Goal: Use online tool/utility: Utilize a website feature to perform a specific function

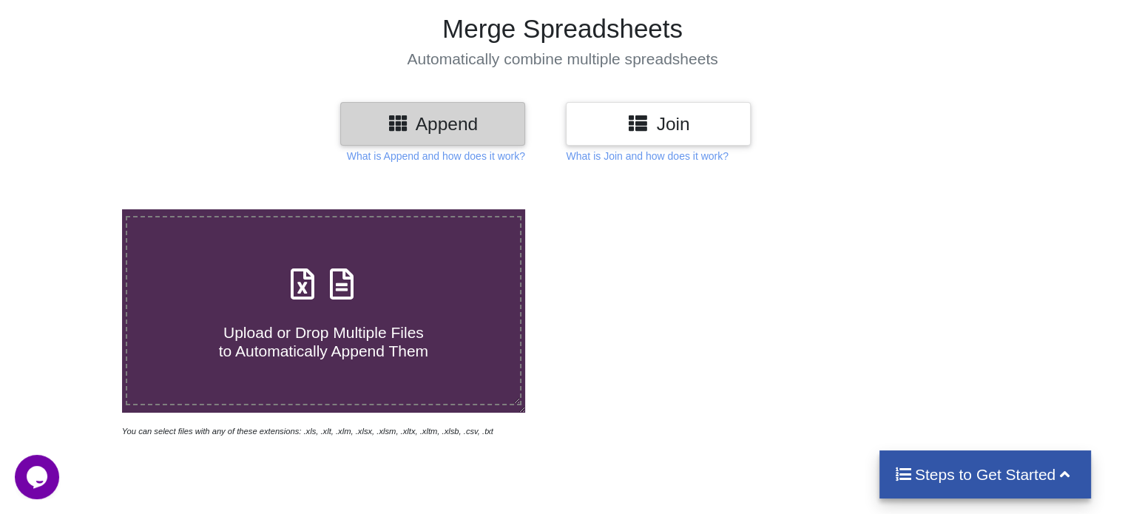
scroll to position [148, 0]
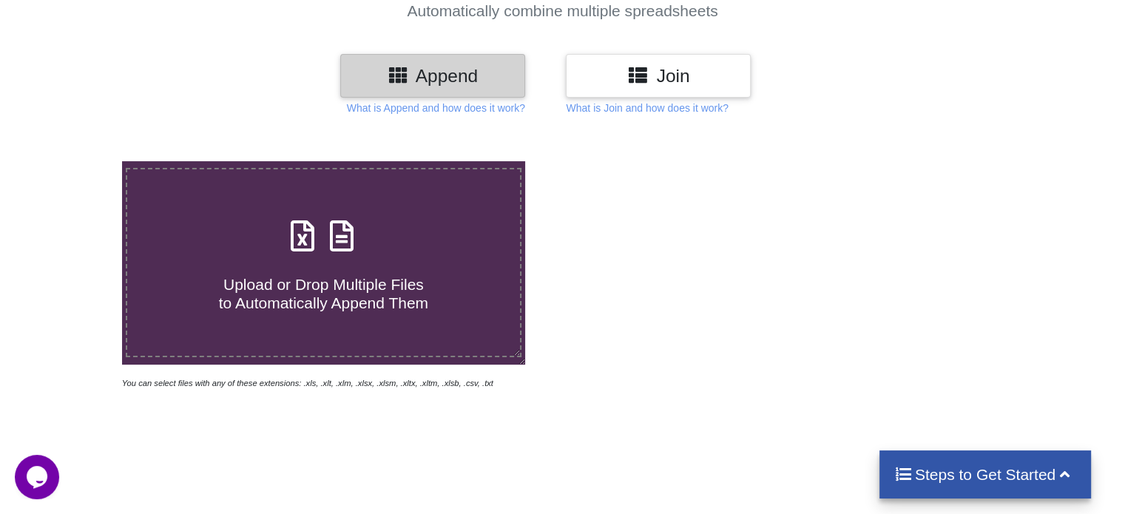
click at [467, 245] on div "Upload or Drop Multiple Files to Automatically Append Them" at bounding box center [323, 263] width 392 height 100
click at [77, 161] on input "Upload or Drop Multiple Files to Automatically Append Them" at bounding box center [77, 161] width 0 height 0
type input "C:\fakepath\MTCO-MAC-HVAC-001-G.I DUCT.xlsx"
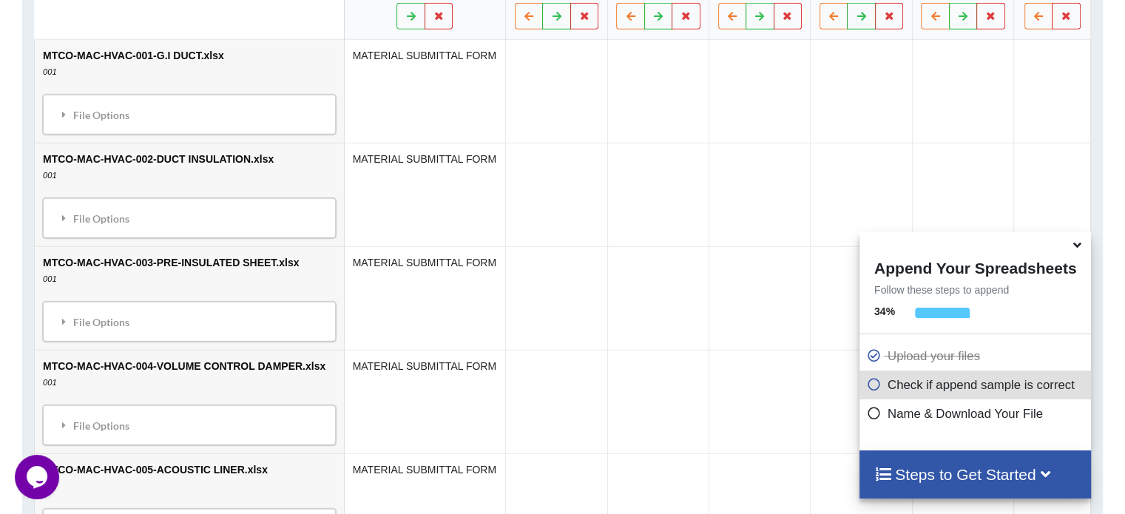
scroll to position [755, 0]
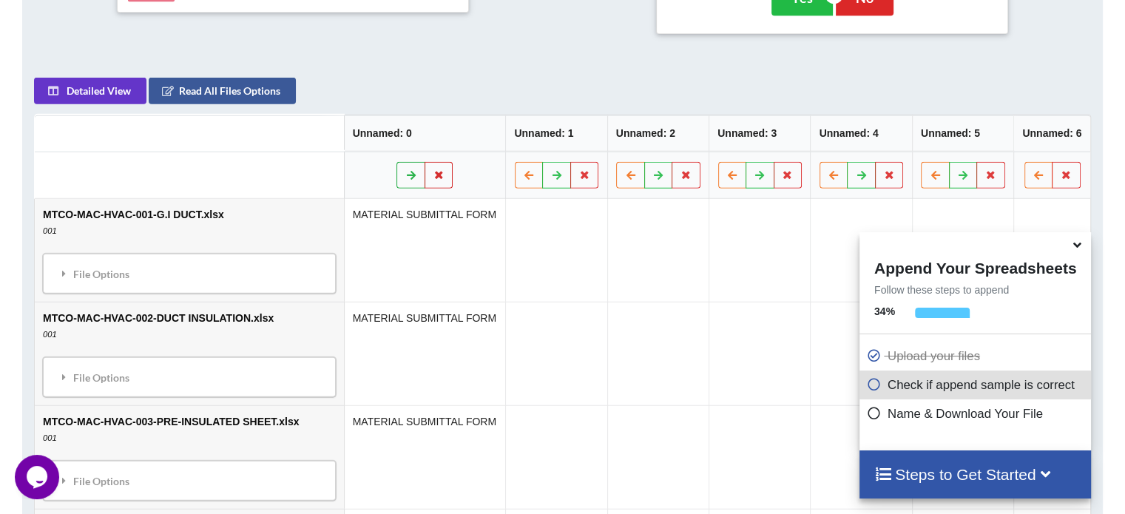
click at [405, 175] on icon at bounding box center [411, 174] width 13 height 9
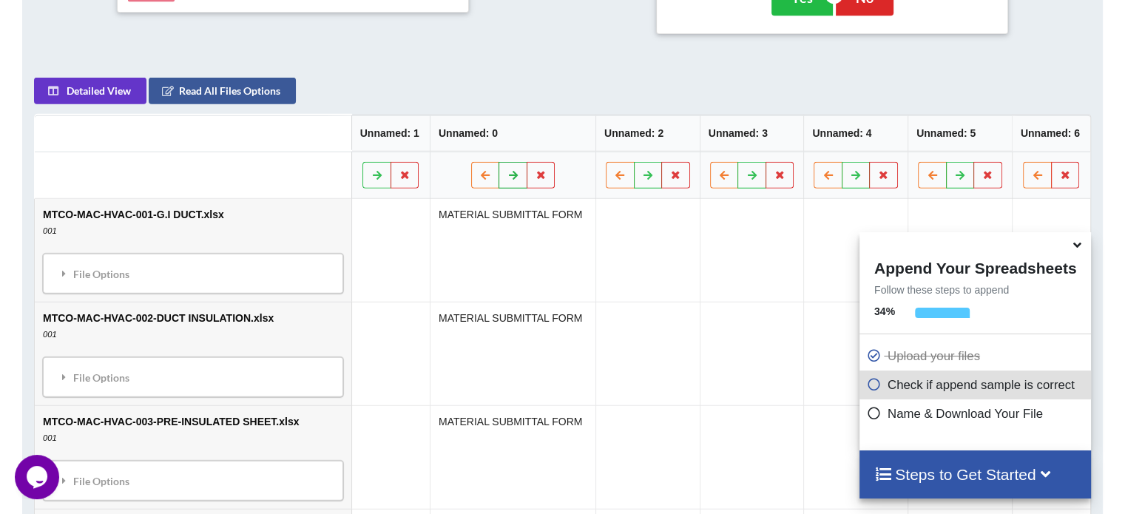
click at [502, 178] on button at bounding box center [513, 175] width 29 height 27
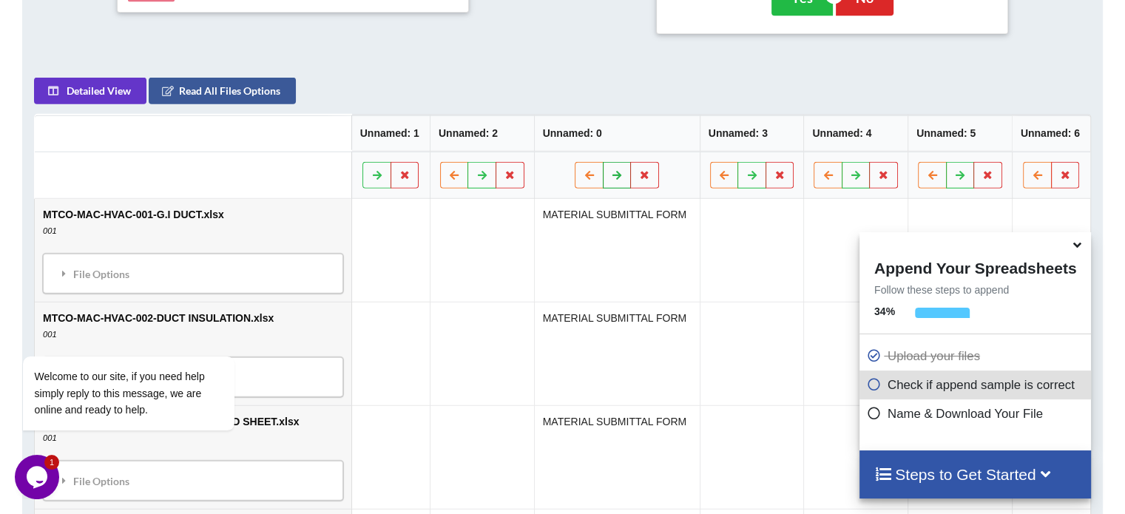
click at [611, 174] on icon at bounding box center [617, 174] width 13 height 9
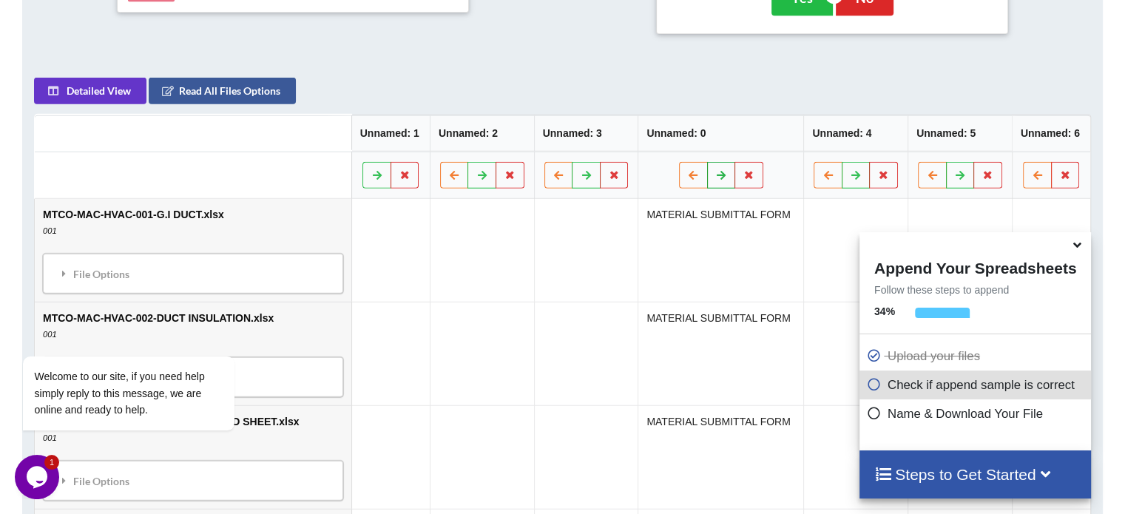
click at [722, 171] on icon at bounding box center [721, 174] width 13 height 9
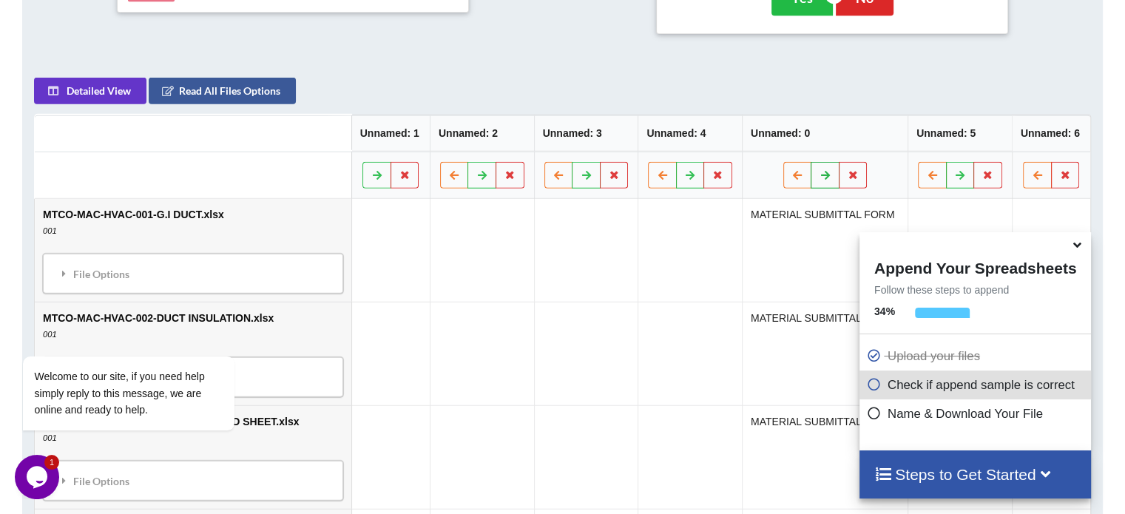
click at [837, 173] on button at bounding box center [825, 175] width 29 height 27
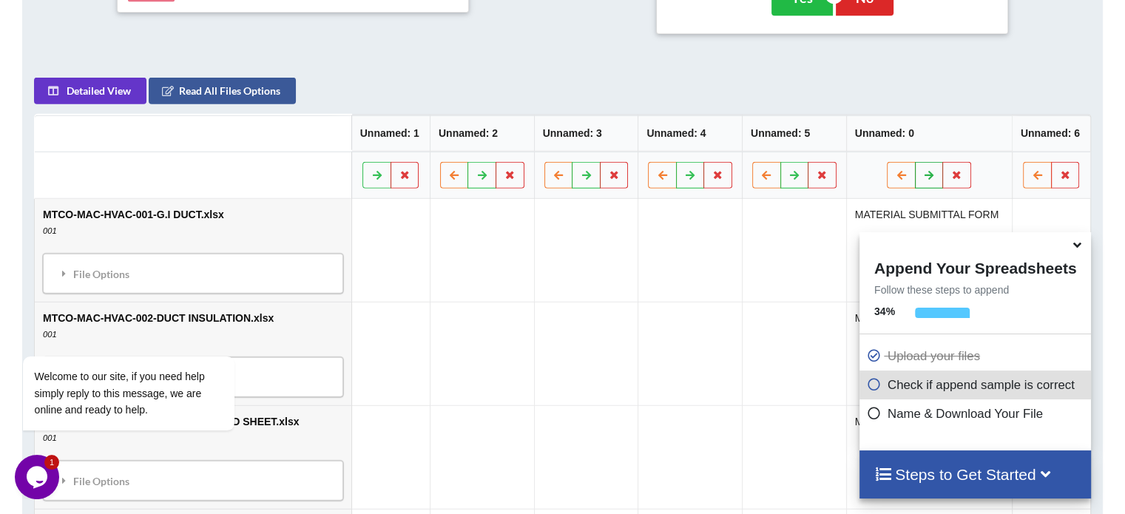
click at [931, 177] on icon at bounding box center [929, 174] width 13 height 9
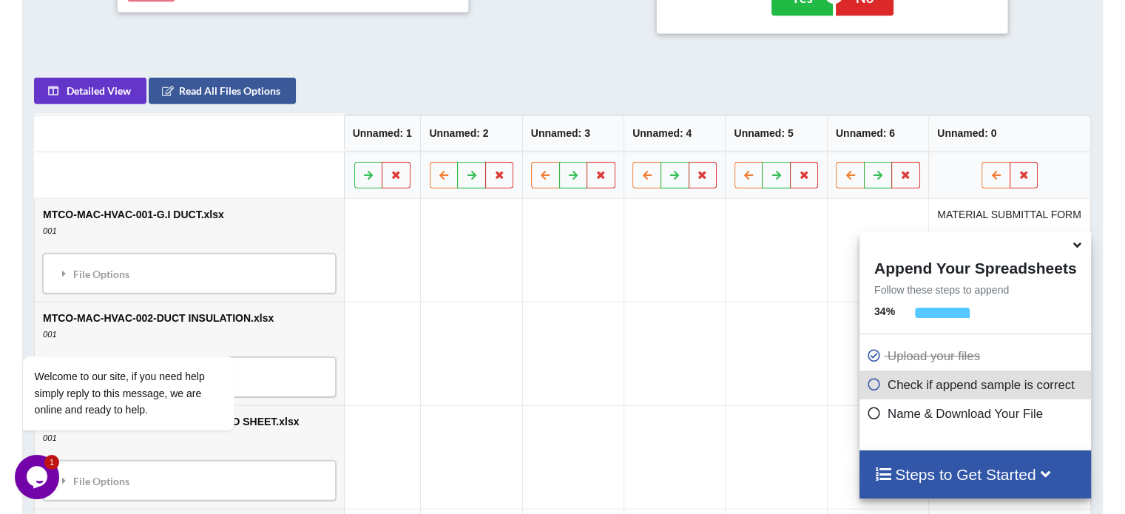
click at [874, 416] on icon at bounding box center [874, 411] width 15 height 13
click at [869, 417] on icon at bounding box center [874, 411] width 15 height 13
click at [388, 219] on td at bounding box center [382, 250] width 77 height 103
click at [1075, 242] on icon at bounding box center [1078, 242] width 16 height 13
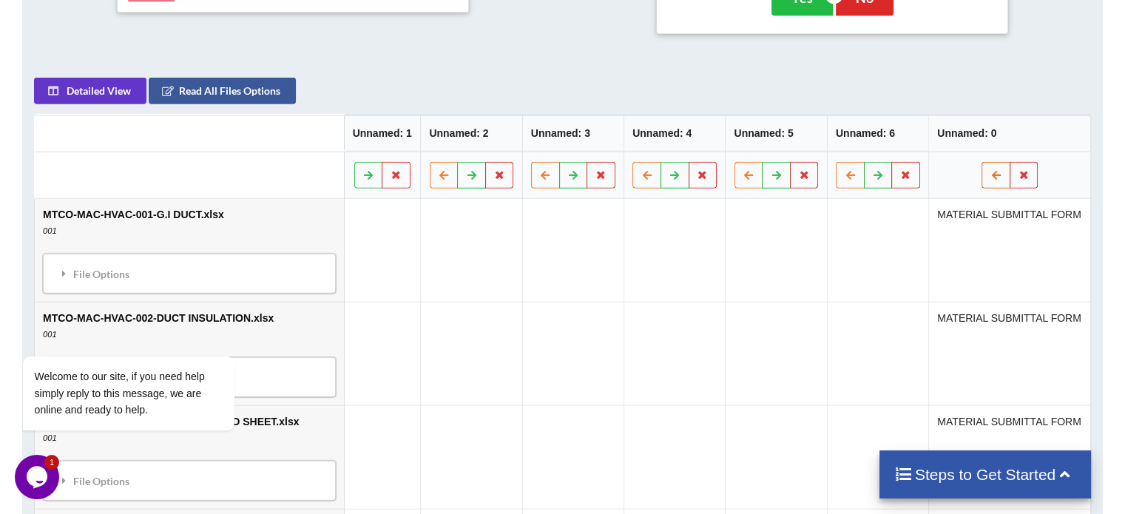
click at [991, 174] on button at bounding box center [996, 175] width 29 height 27
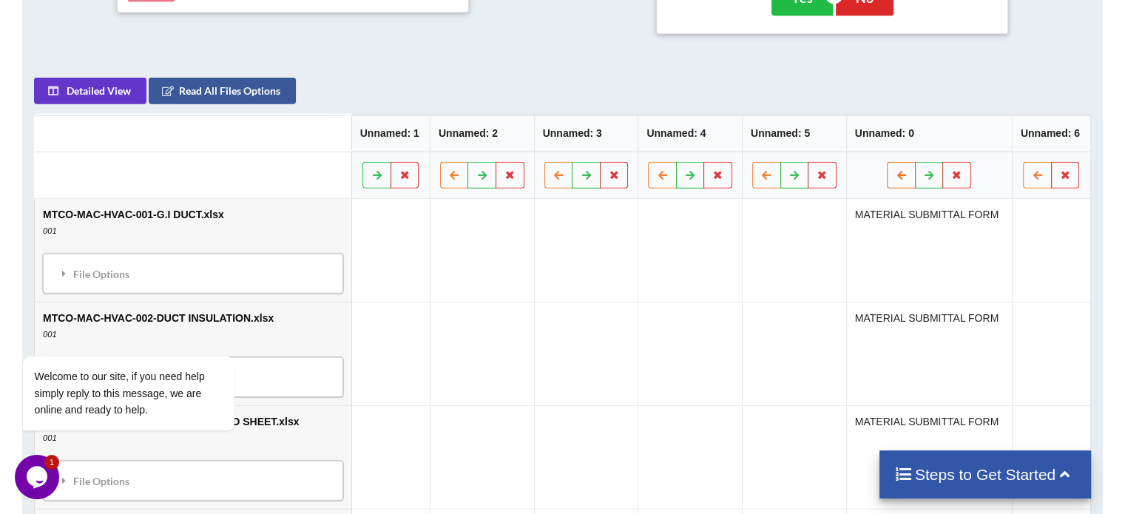
click at [914, 171] on button at bounding box center [901, 175] width 29 height 27
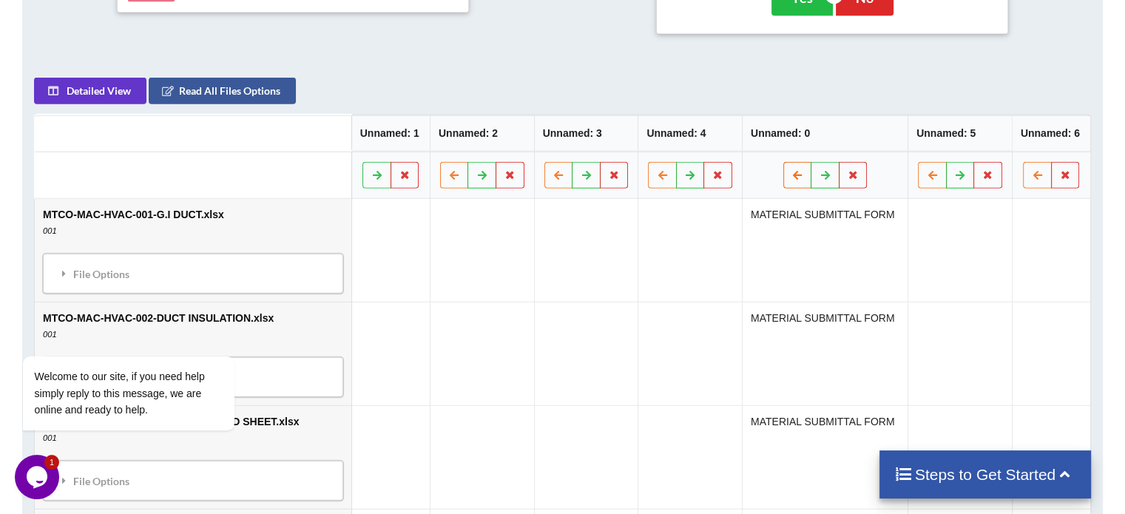
click at [805, 175] on button at bounding box center [798, 175] width 29 height 27
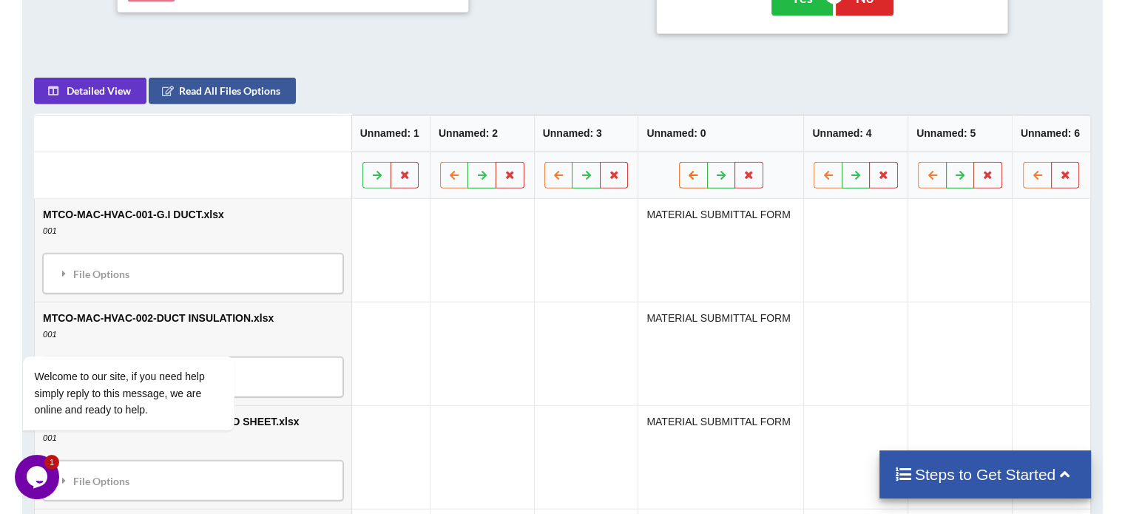
click at [693, 183] on button at bounding box center [693, 175] width 29 height 27
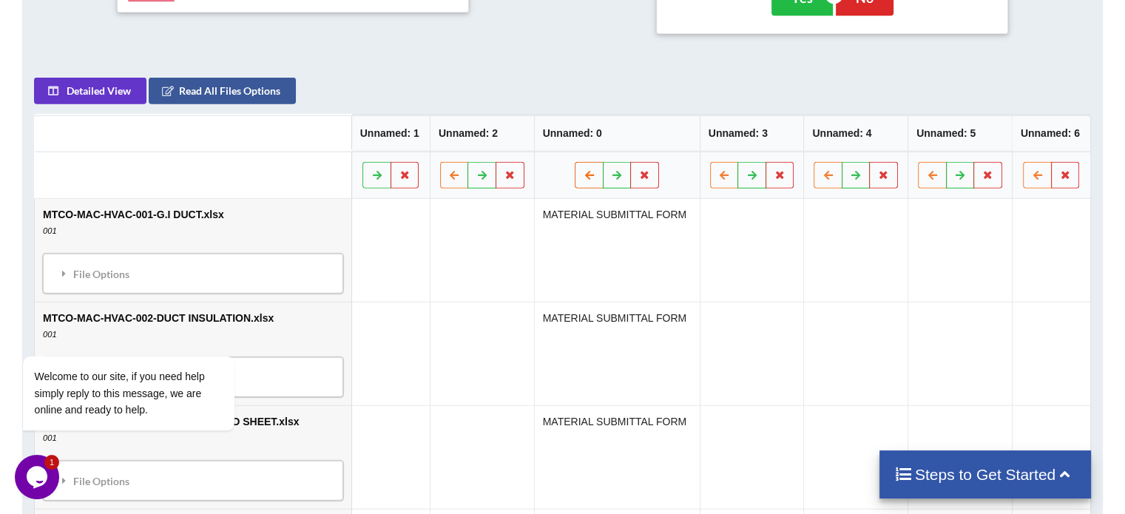
drag, startPoint x: 588, startPoint y: 172, endPoint x: 548, endPoint y: 172, distance: 40.7
click at [586, 172] on icon at bounding box center [589, 174] width 13 height 9
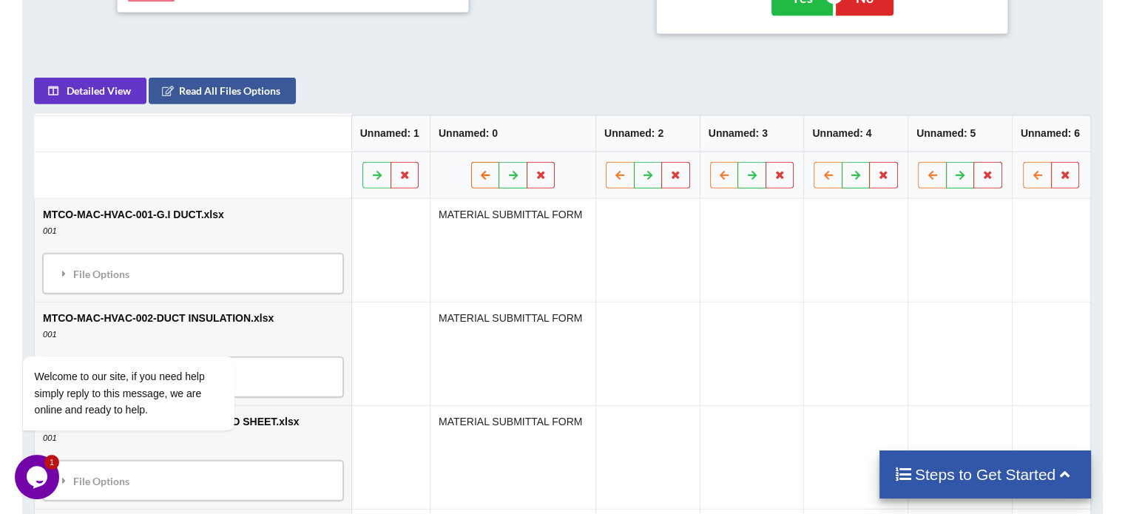
click at [481, 180] on button at bounding box center [485, 175] width 29 height 27
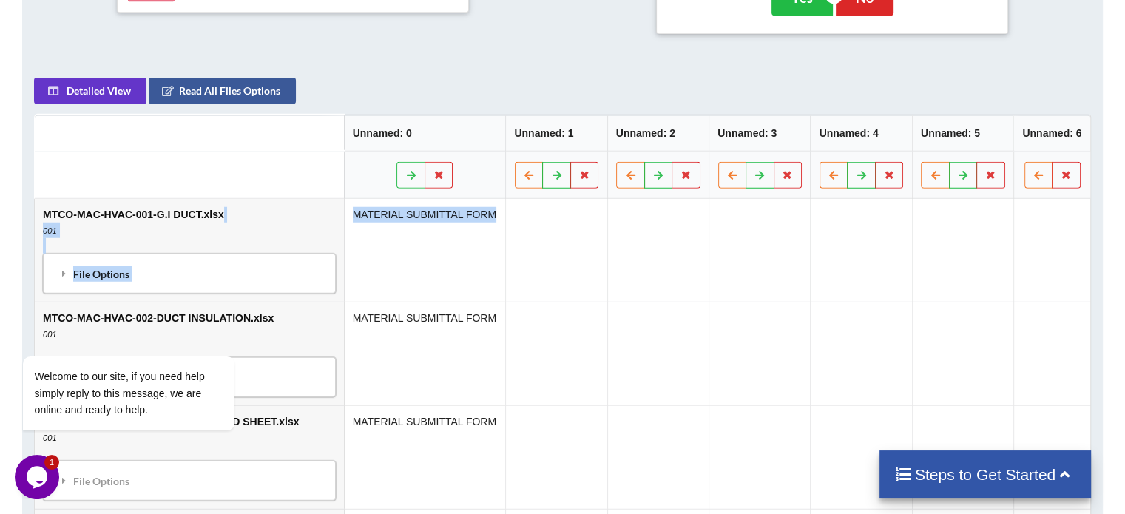
drag, startPoint x: 483, startPoint y: 212, endPoint x: 323, endPoint y: 212, distance: 160.6
click at [323, 212] on tr "MTCO-MAC-HVAC-001-G.I DUCT.xlsx 001 File Options Import Other Sheets File Optio…" at bounding box center [563, 250] width 1056 height 103
click at [429, 229] on td "MATERIAL SUBMITTAL FORM" at bounding box center [425, 250] width 162 height 103
drag, startPoint x: 483, startPoint y: 209, endPoint x: 347, endPoint y: 206, distance: 136.2
click at [347, 206] on td "MATERIAL SUBMITTAL FORM" at bounding box center [425, 250] width 162 height 103
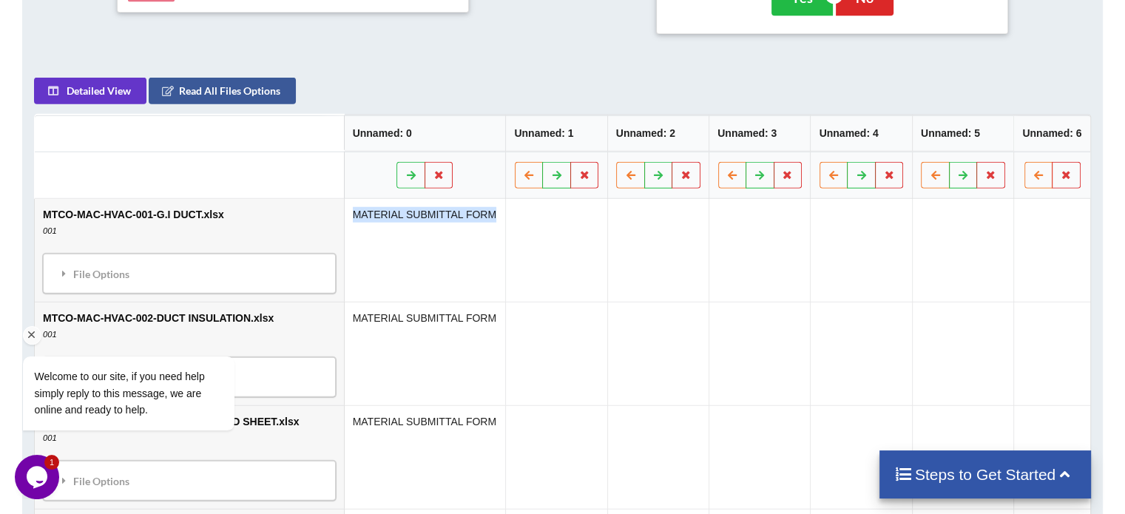
click at [178, 269] on div "Welcome to our site, if you need help simply reply to this message, we are onli…" at bounding box center [148, 332] width 266 height 225
click at [130, 254] on div "Welcome to our site, if you need help simply reply to this message, we are onli…" at bounding box center [148, 332] width 266 height 225
drag, startPoint x: 123, startPoint y: 267, endPoint x: 57, endPoint y: 267, distance: 65.8
click at [118, 267] on div "Welcome to our site, if you need help simply reply to this message, we are onli…" at bounding box center [148, 332] width 266 height 225
click at [64, 266] on div "Welcome to our site, if you need help simply reply to this message, we are onli…" at bounding box center [148, 332] width 266 height 225
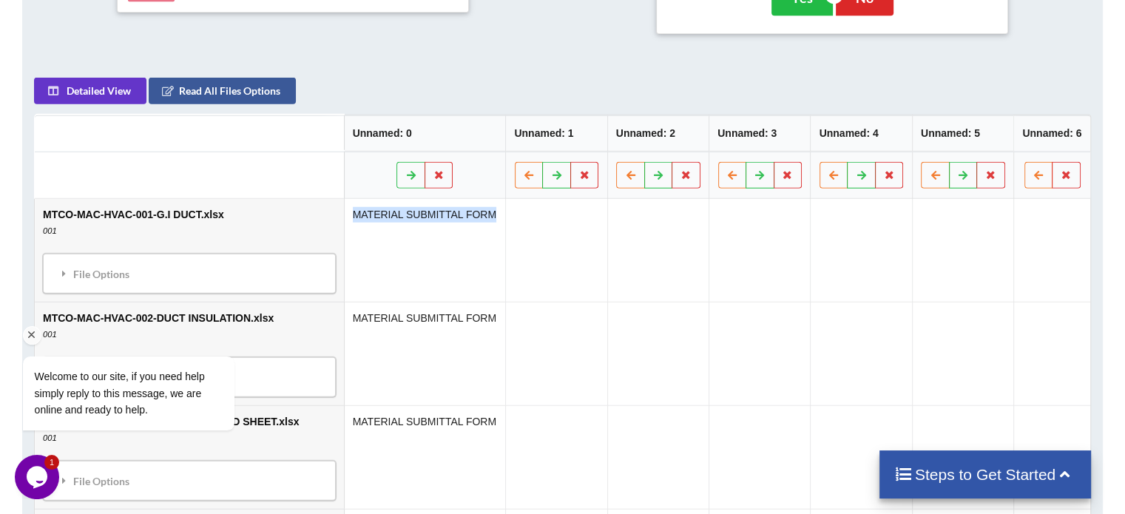
click at [68, 271] on div "Welcome to our site, if you need help simply reply to this message, we are onli…" at bounding box center [148, 332] width 266 height 225
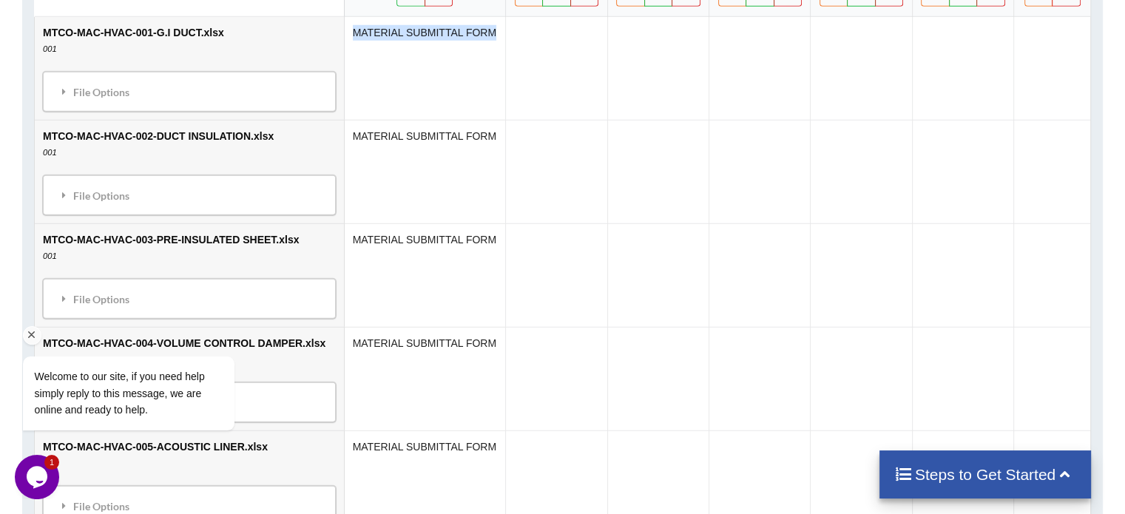
scroll to position [977, 0]
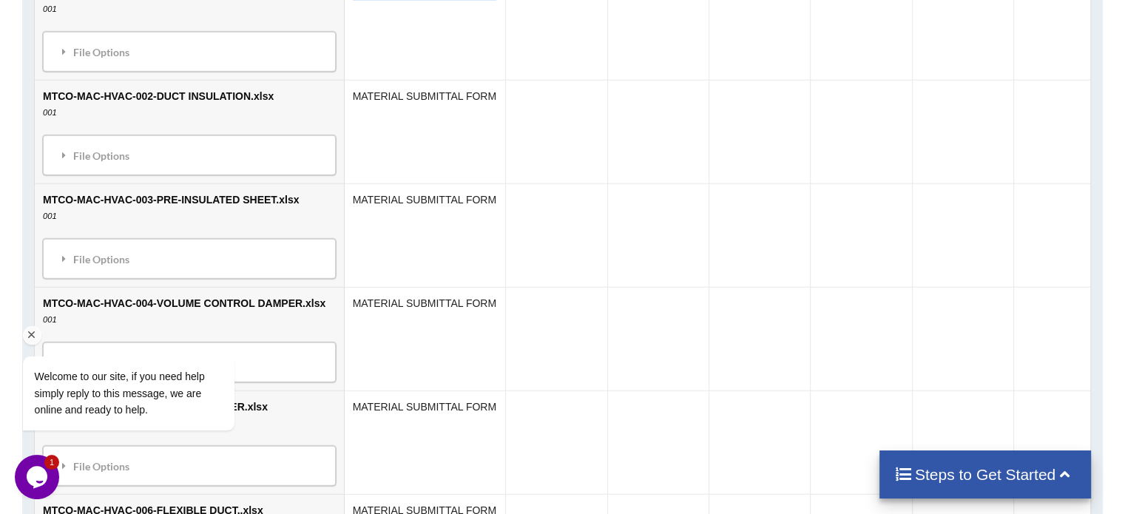
click at [31, 335] on icon "Chat attention grabber" at bounding box center [31, 335] width 13 height 13
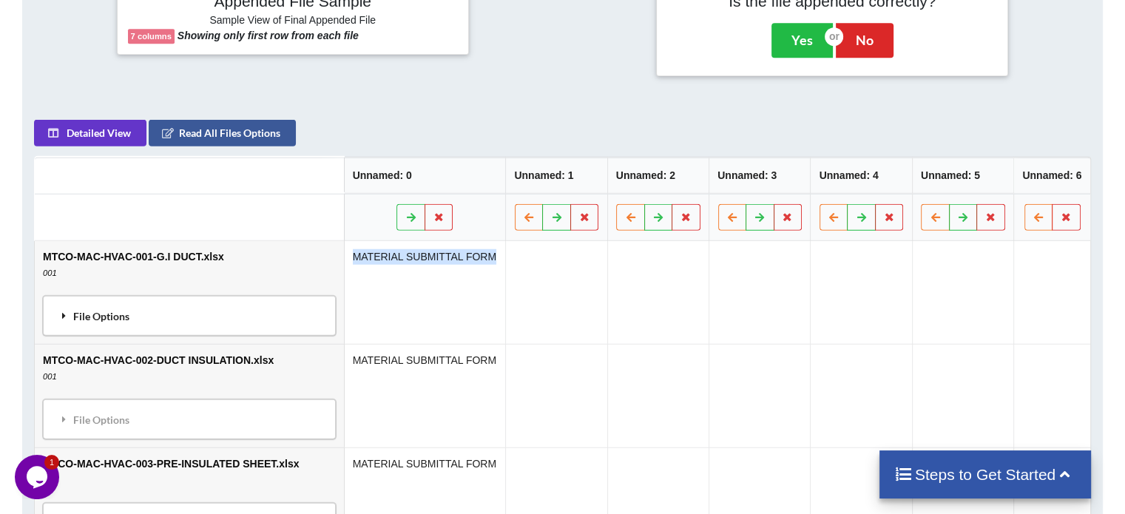
scroll to position [681, 0]
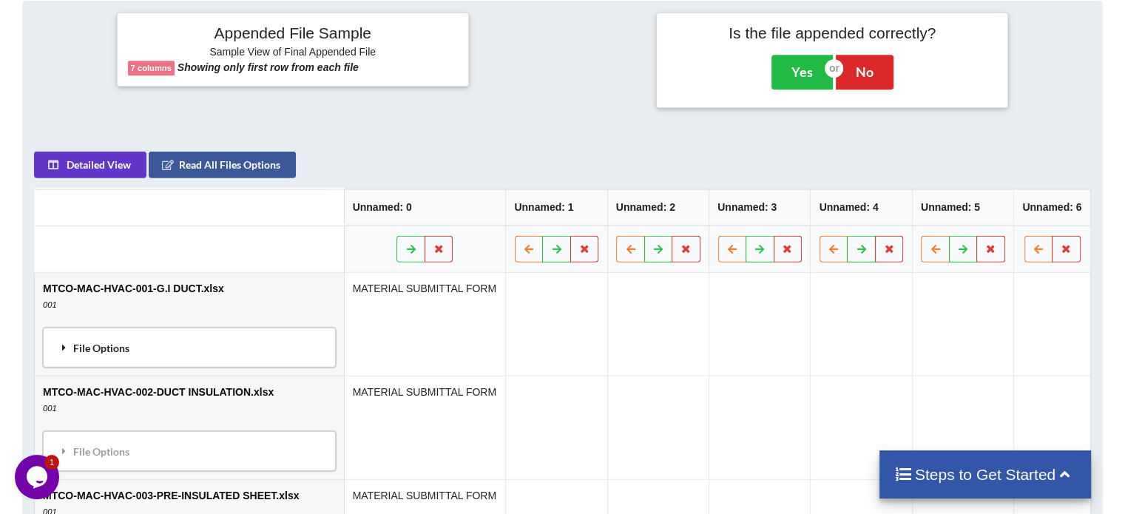
click at [210, 343] on div "File Options" at bounding box center [189, 347] width 284 height 31
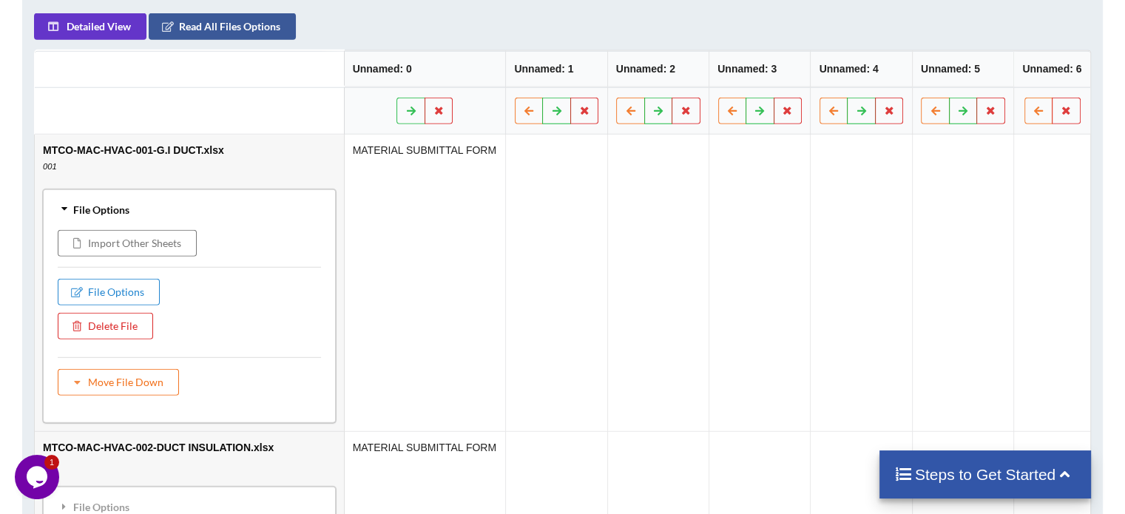
scroll to position [829, 0]
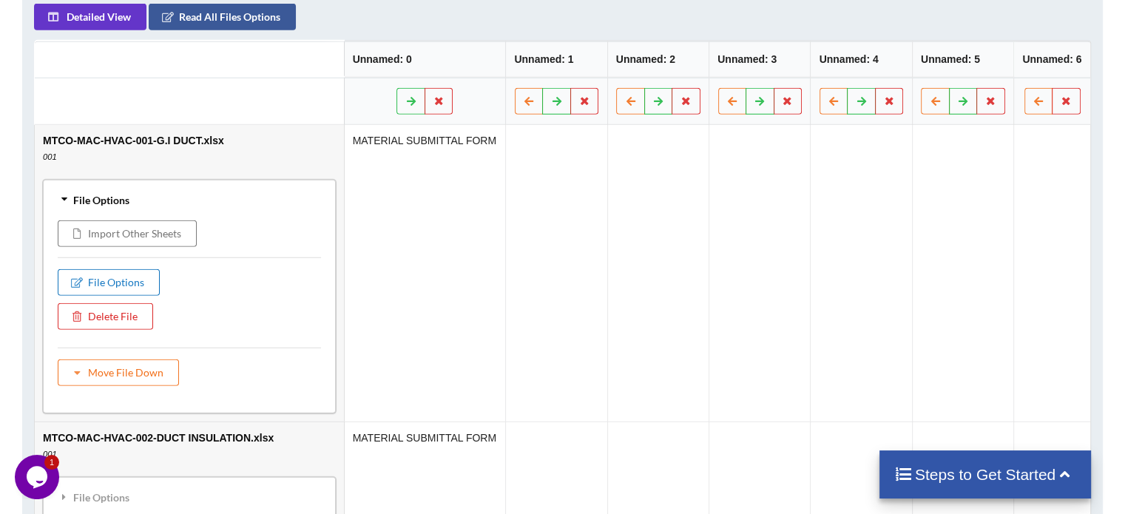
click at [132, 285] on button "File Options" at bounding box center [109, 282] width 102 height 27
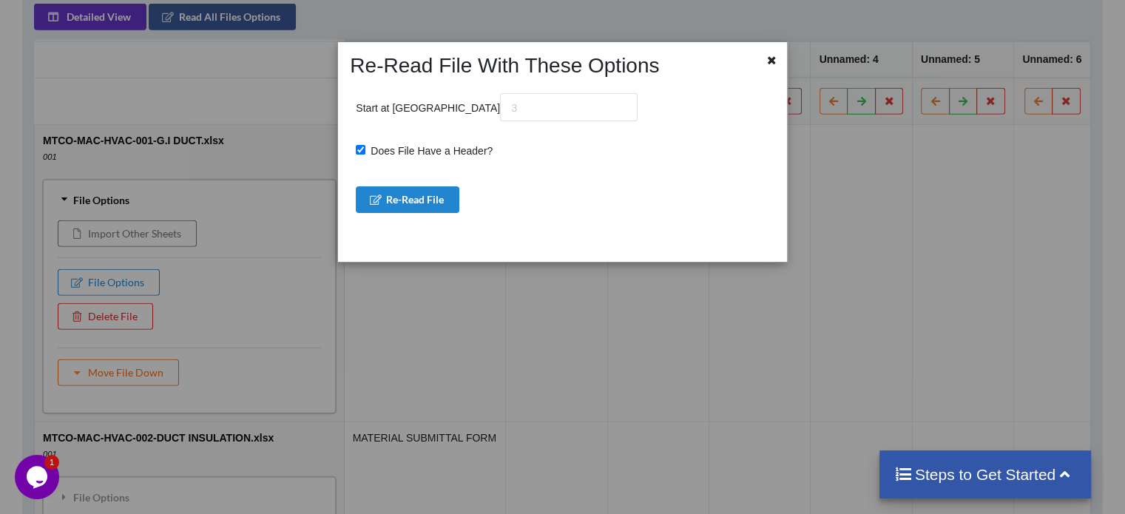
click at [769, 72] on div at bounding box center [767, 65] width 37 height 25
click at [768, 67] on div at bounding box center [773, 62] width 18 height 18
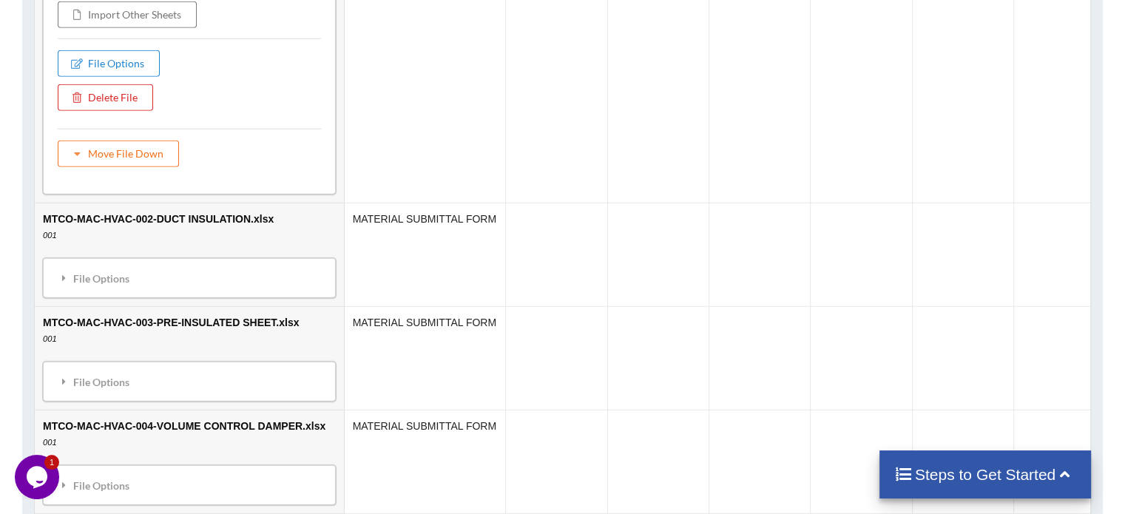
scroll to position [1051, 0]
